Goal: Information Seeking & Learning: Check status

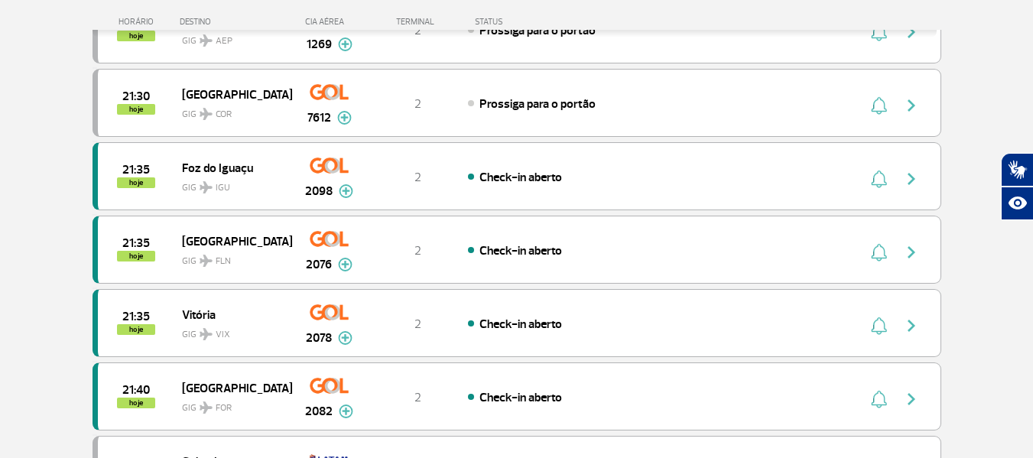
scroll to position [1453, 0]
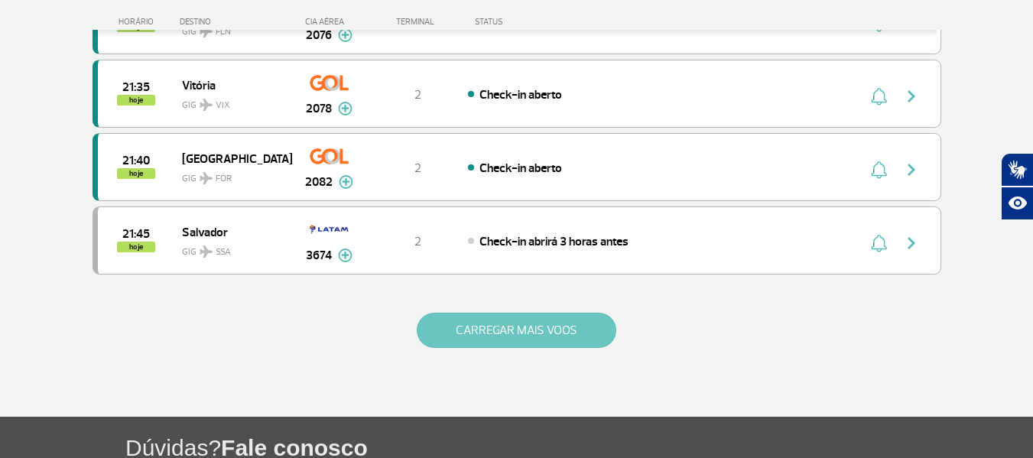
click at [582, 320] on button "CARREGAR MAIS VOOS" at bounding box center [517, 330] width 200 height 35
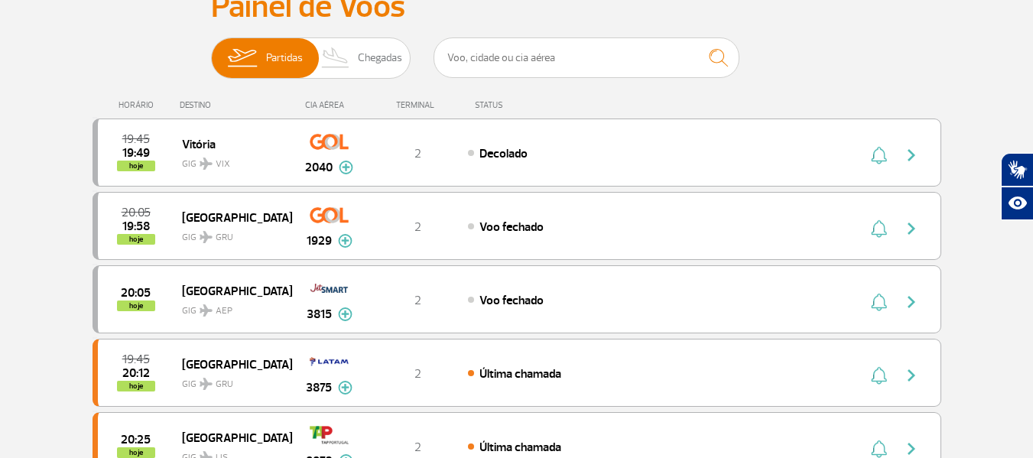
scroll to position [153, 0]
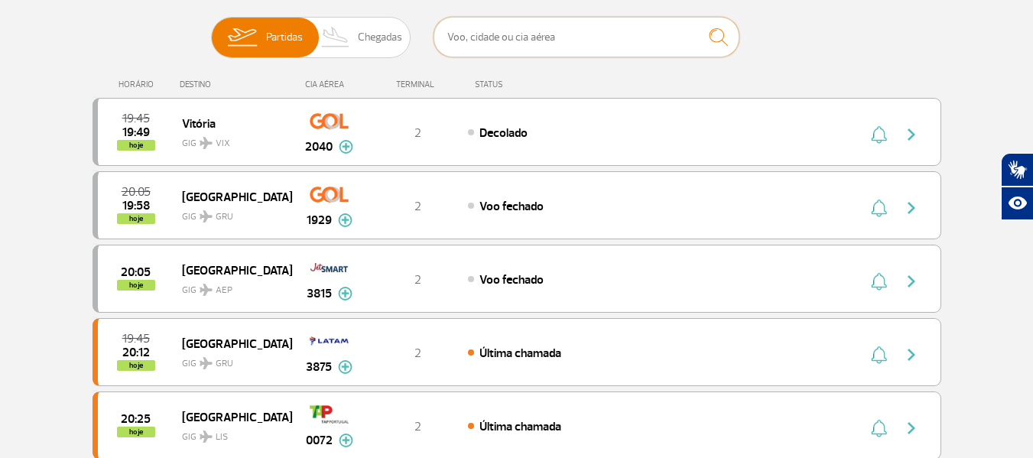
click at [615, 37] on input "text" at bounding box center [586, 37] width 306 height 41
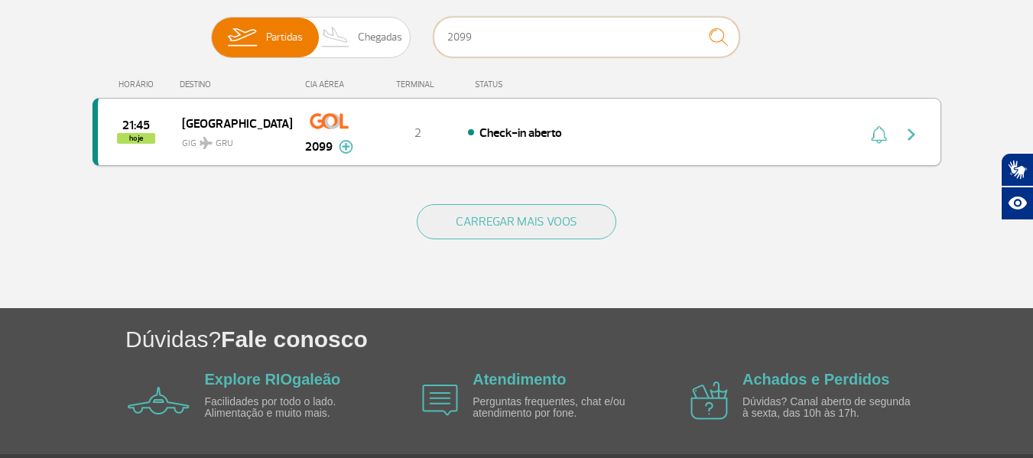
type input "2099"
click at [907, 130] on img "button" at bounding box center [911, 134] width 18 height 18
